Goal: Find specific page/section: Find specific page/section

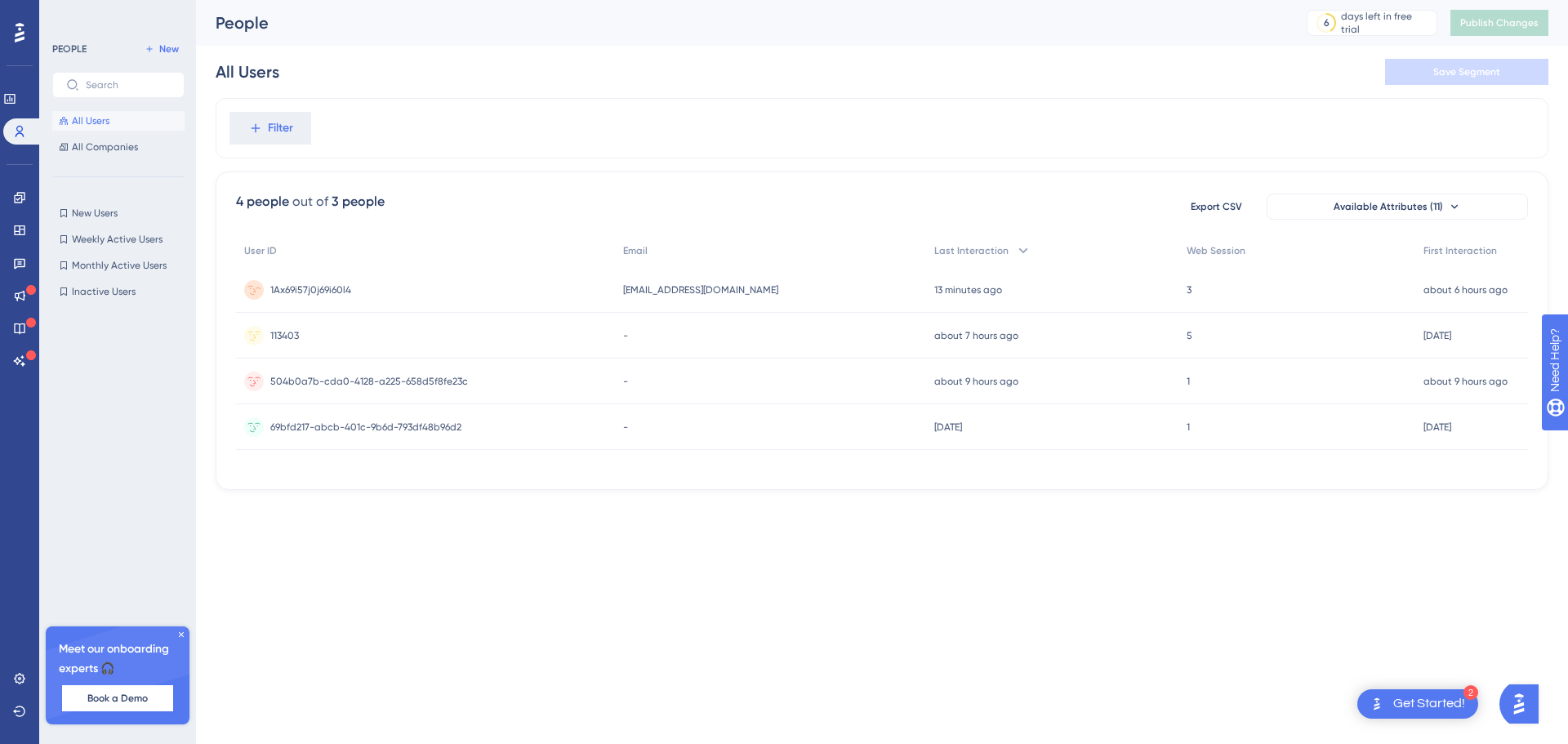
click at [492, 283] on div "1Ax69i57j0j69i60l4 1Ax69i57j0j69i60l4" at bounding box center [426, 290] width 379 height 46
click at [466, 290] on div "1Ax69i57j0j69i60l4 1Ax69i57j0j69i60l4" at bounding box center [426, 290] width 379 height 46
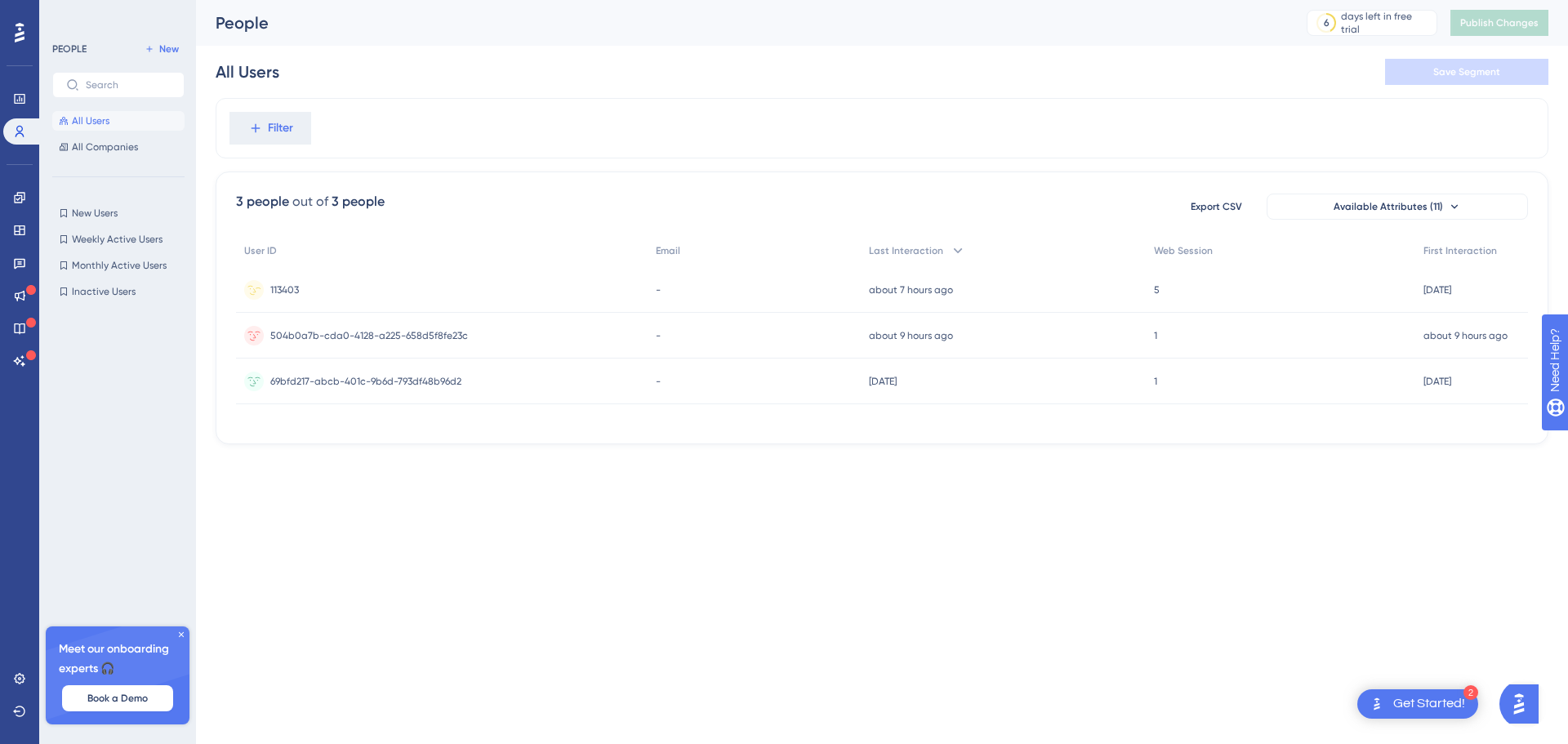
click at [1171, 285] on div "5 5" at bounding box center [1281, 290] width 269 height 46
